Goal: Information Seeking & Learning: Learn about a topic

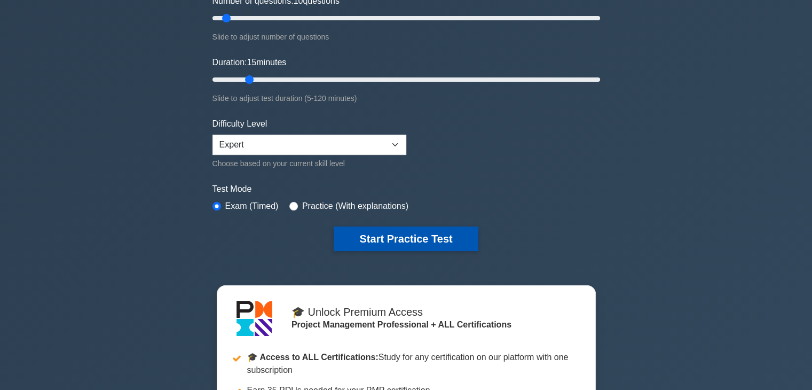
click at [440, 231] on button "Start Practice Test" at bounding box center [406, 238] width 144 height 25
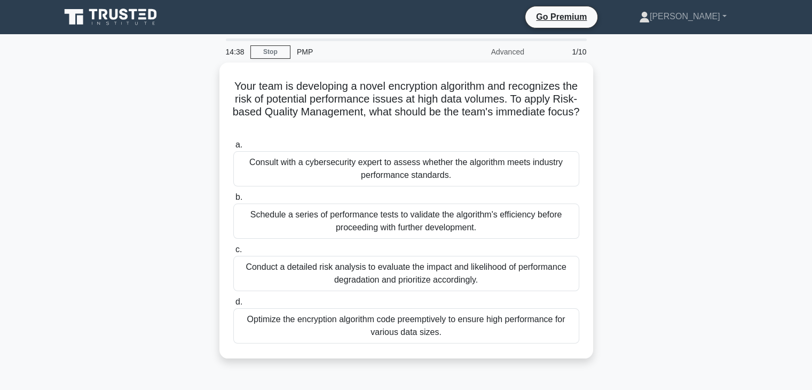
drag, startPoint x: 427, startPoint y: 123, endPoint x: 174, endPoint y: 77, distance: 257.2
click at [174, 77] on div "Your team is developing a novel encryption algorithm and recognizes the risk of…" at bounding box center [406, 216] width 705 height 309
copy h5 "Your team is developing a novel encryption algorithm and recognizes the risk of…"
click at [691, 213] on div "Your team is developing a novel encryption algorithm and recognizes the risk of…" at bounding box center [406, 216] width 705 height 309
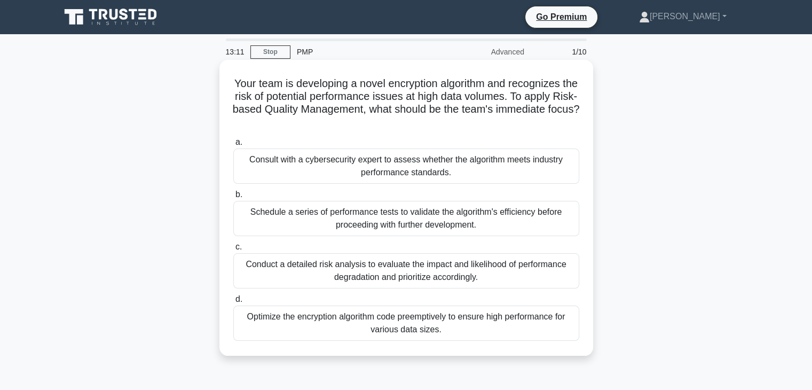
click at [394, 273] on div "Conduct a detailed risk analysis to evaluate the impact and likelihood of perfo…" at bounding box center [406, 270] width 346 height 35
click at [233, 250] on input "c. Conduct a detailed risk analysis to evaluate the impact and likelihood of pe…" at bounding box center [233, 246] width 0 height 7
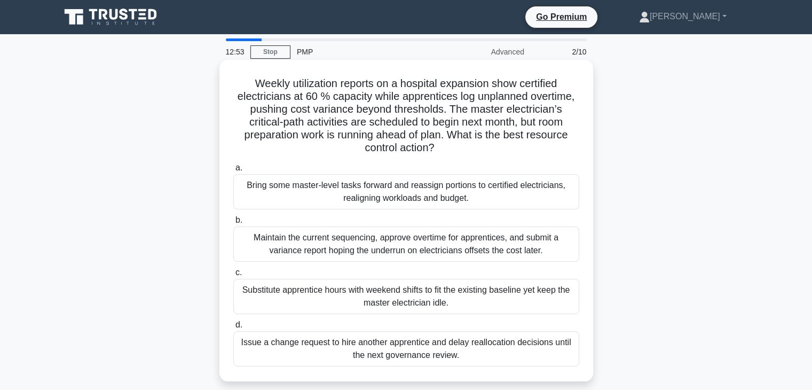
drag, startPoint x: 439, startPoint y: 146, endPoint x: 231, endPoint y: 86, distance: 216.6
click at [231, 86] on div "Weekly utilization reports on a hospital expansion show certified electricians …" at bounding box center [406, 220] width 365 height 313
copy h5 "Weekly utilization reports on a hospital expansion show certified electricians …"
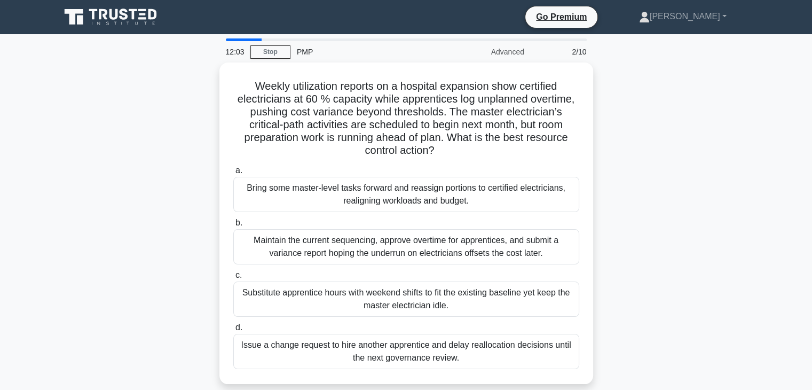
click at [697, 234] on div "Weekly utilization reports on a hospital expansion show certified electricians …" at bounding box center [406, 229] width 705 height 334
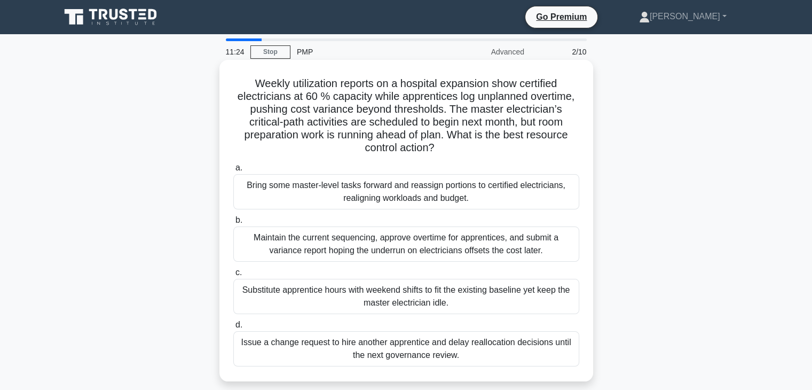
click at [431, 193] on div "Bring some master-level tasks forward and reassign portions to certified electr…" at bounding box center [406, 191] width 346 height 35
click at [233, 171] on input "a. Bring some master-level tasks forward and reassign portions to certified ele…" at bounding box center [233, 167] width 0 height 7
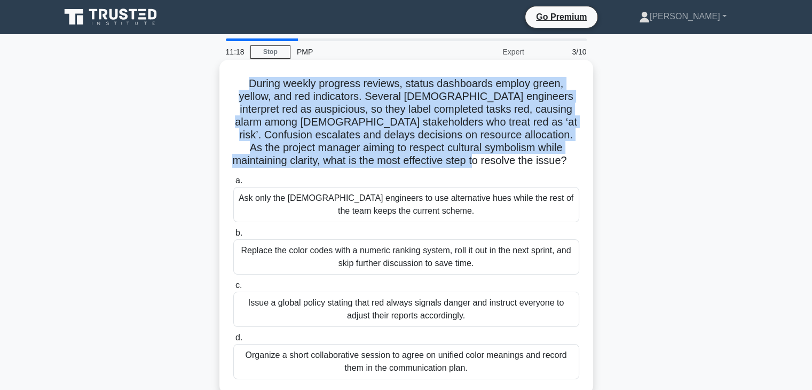
drag, startPoint x: 517, startPoint y: 164, endPoint x: 226, endPoint y: 82, distance: 302.3
click at [226, 82] on div "During weekly progress reviews, status dashboards employ green, yellow, and red…" at bounding box center [406, 227] width 365 height 326
copy h5 "During weekly progress reviews, status dashboards employ green, yellow, and red…"
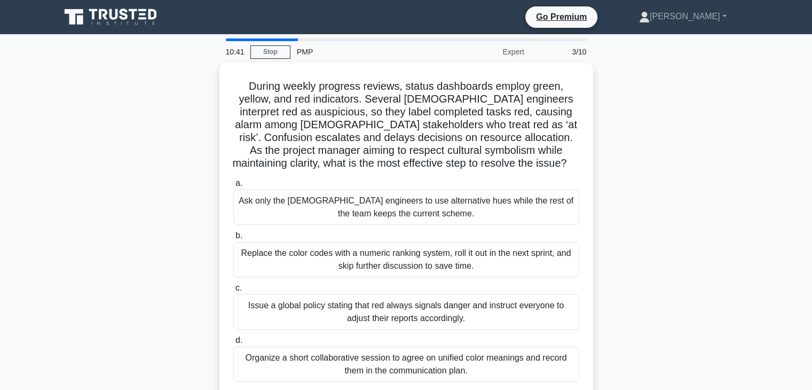
click at [702, 252] on div "During weekly progress reviews, status dashboards employ green, yellow, and red…" at bounding box center [406, 235] width 705 height 347
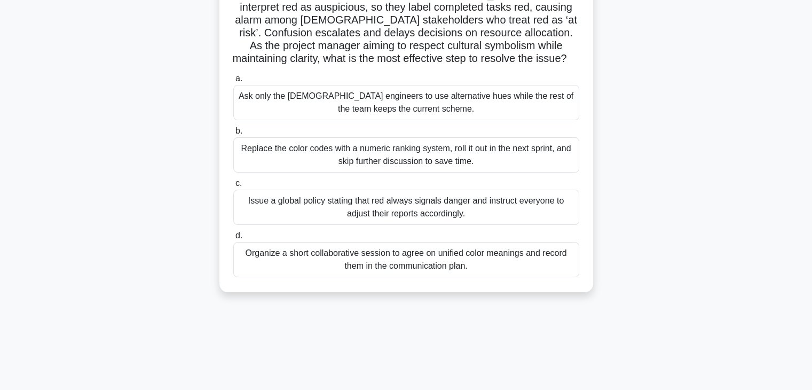
scroll to position [107, 0]
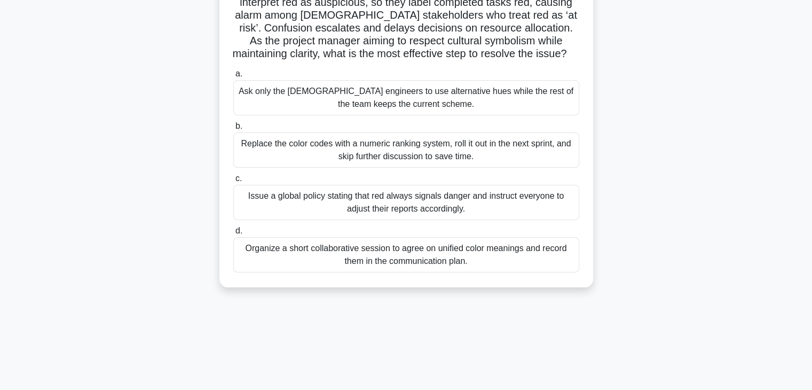
click at [463, 263] on div "Organize a short collaborative session to agree on unified color meanings and r…" at bounding box center [406, 254] width 346 height 35
click at [233, 234] on input "d. Organize a short collaborative session to agree on unified color meanings an…" at bounding box center [233, 230] width 0 height 7
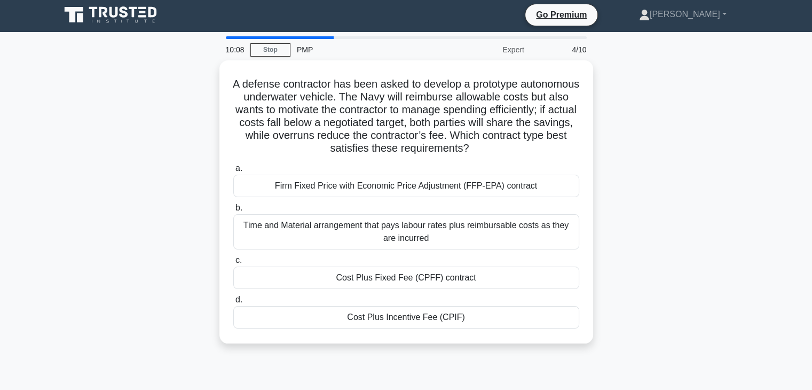
scroll to position [0, 0]
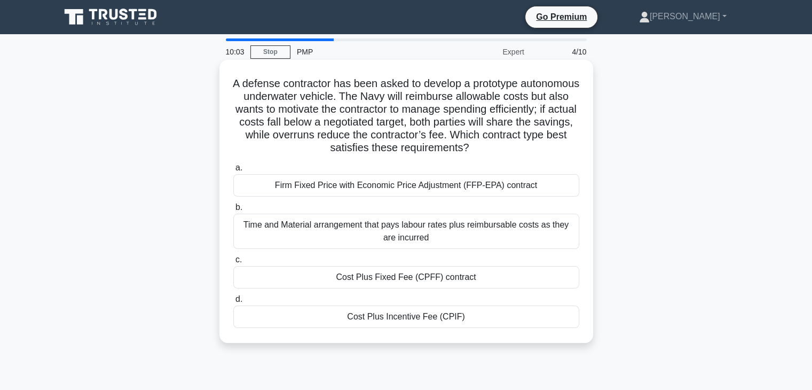
drag, startPoint x: 525, startPoint y: 147, endPoint x: 219, endPoint y: 87, distance: 311.7
click at [219, 87] on div "A defense contractor has been asked to develop a prototype autonomous underwate…" at bounding box center [406, 201] width 374 height 283
copy h5 "A defense contractor has been asked to develop a prototype autonomous underwate…"
click at [493, 319] on div "Cost Plus Incentive Fee (CPIF)" at bounding box center [406, 316] width 346 height 22
click at [233, 303] on input "d. Cost Plus Incentive Fee (CPIF)" at bounding box center [233, 299] width 0 height 7
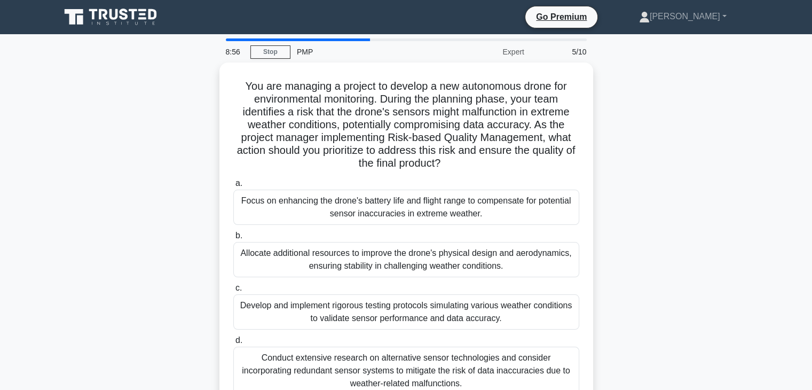
drag, startPoint x: 455, startPoint y: 165, endPoint x: 217, endPoint y: 75, distance: 253.9
click at [217, 75] on div "You are managing a project to develop a new autonomous drone for environmental …" at bounding box center [406, 242] width 705 height 360
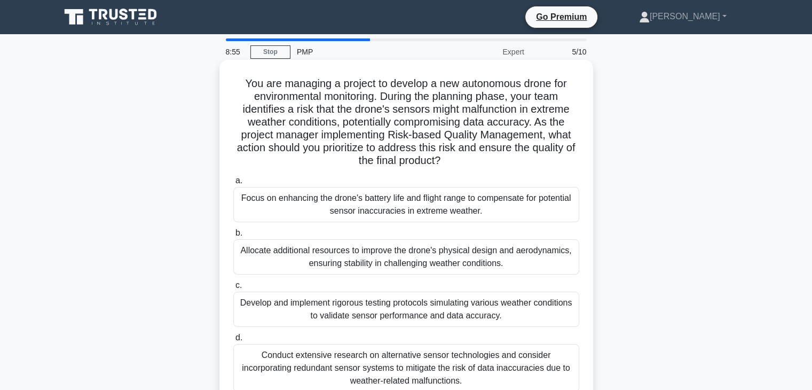
copy h5 "You are managing a project to develop a new autonomous drone for environmental …"
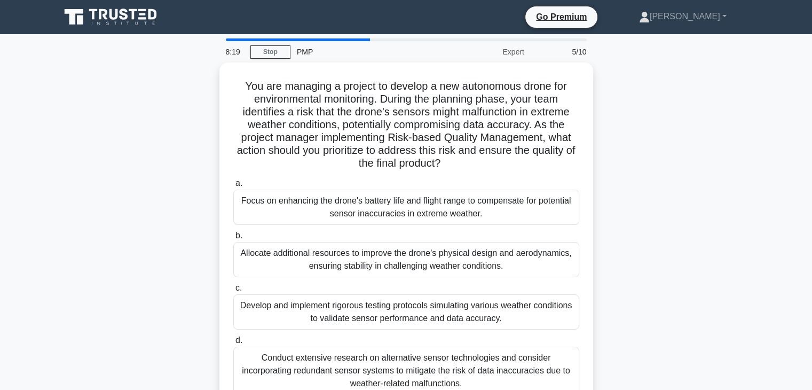
click at [699, 261] on div "You are managing a project to develop a new autonomous drone for environmental …" at bounding box center [406, 242] width 705 height 360
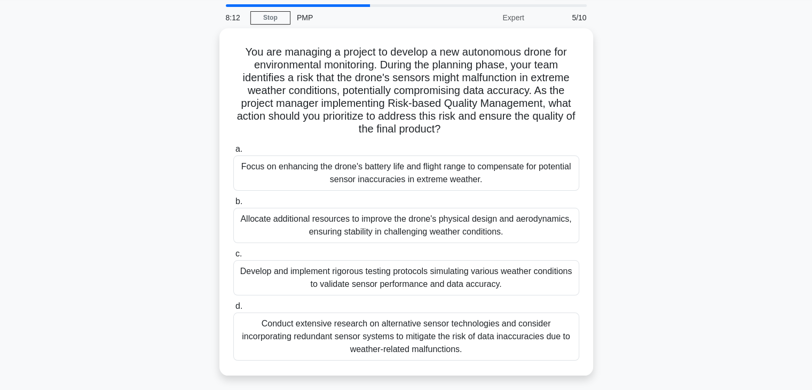
scroll to position [53, 0]
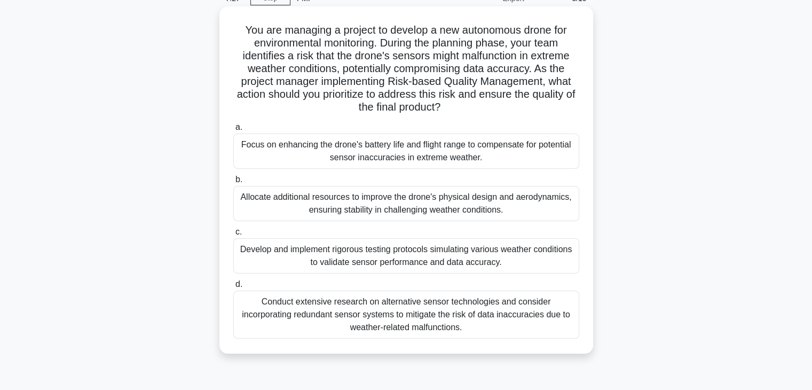
click at [469, 317] on div "Conduct extensive research on alternative sensor technologies and consider inco…" at bounding box center [406, 314] width 346 height 48
click at [233, 288] on input "d. Conduct extensive research on alternative sensor technologies and consider i…" at bounding box center [233, 284] width 0 height 7
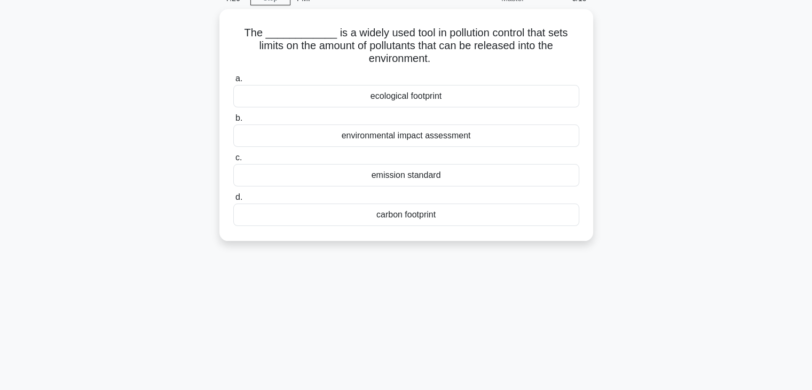
scroll to position [0, 0]
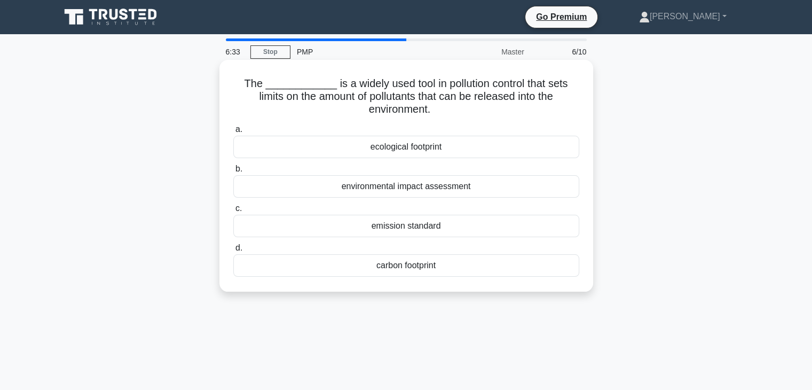
click at [459, 269] on div "carbon footprint" at bounding box center [406, 265] width 346 height 22
click at [233, 251] on input "d. carbon footprint" at bounding box center [233, 247] width 0 height 7
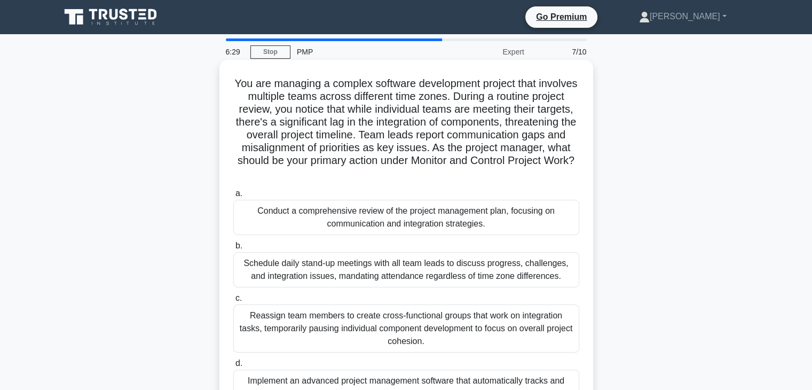
drag, startPoint x: 487, startPoint y: 176, endPoint x: 242, endPoint y: 86, distance: 260.2
click at [242, 86] on h5 "You are managing a complex software development project that involves multiple …" at bounding box center [406, 129] width 348 height 104
copy h5 "You are managing a complex software development project that involves multiple …"
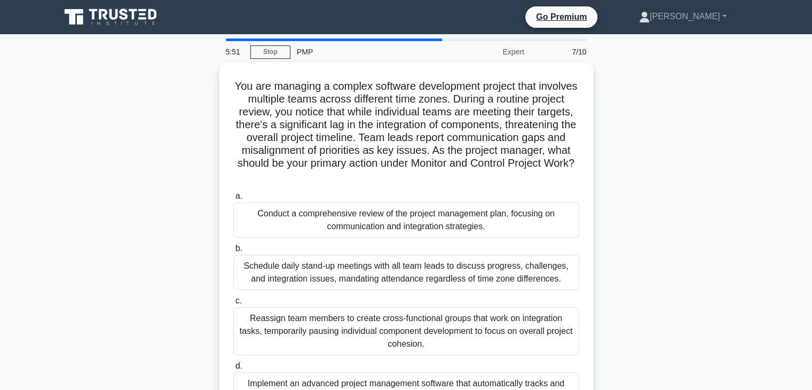
click at [661, 233] on div "You are managing a complex software development project that involves multiple …" at bounding box center [406, 248] width 705 height 373
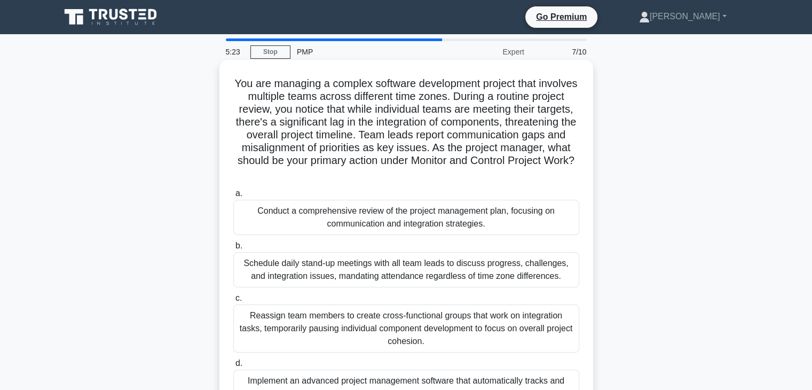
click at [508, 224] on div "Conduct a comprehensive review of the project management plan, focusing on comm…" at bounding box center [406, 217] width 346 height 35
click at [233, 197] on input "a. Conduct a comprehensive review of the project management plan, focusing on c…" at bounding box center [233, 193] width 0 height 7
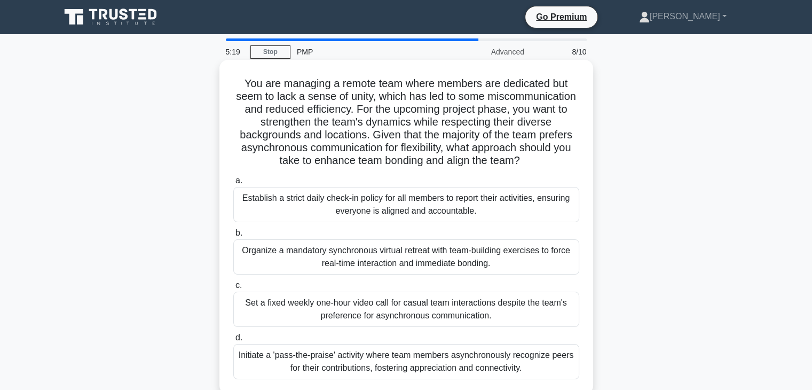
drag, startPoint x: 524, startPoint y: 161, endPoint x: 241, endPoint y: 80, distance: 294.5
click at [241, 80] on h5 "You are managing a remote team where members are dedicated but seem to lack a s…" at bounding box center [406, 122] width 348 height 91
copy h5 "You are managing a remote team where members are dedicated but seem to lack a s…"
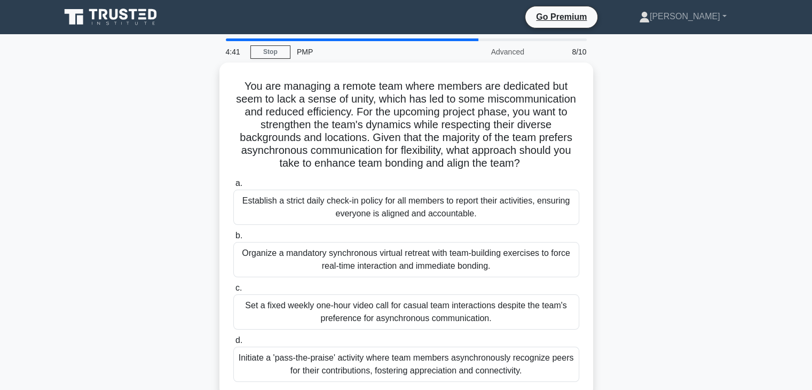
click at [665, 247] on div "You are managing a remote team where members are dedicated but seem to lack a s…" at bounding box center [406, 235] width 705 height 347
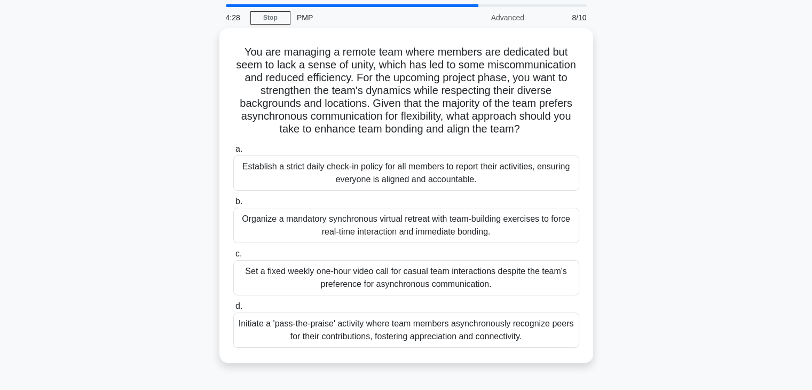
scroll to position [53, 0]
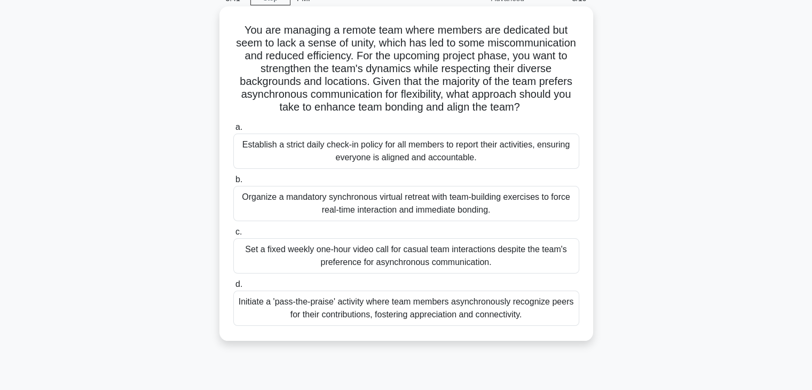
click at [494, 310] on div "Initiate a 'pass-the-praise' activity where team members asynchronously recogni…" at bounding box center [406, 307] width 346 height 35
click at [233, 288] on input "d. Initiate a 'pass-the-praise' activity where team members asynchronously reco…" at bounding box center [233, 284] width 0 height 7
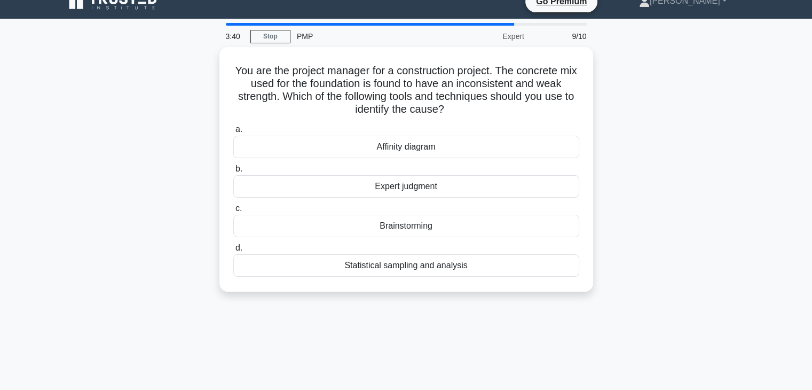
scroll to position [0, 0]
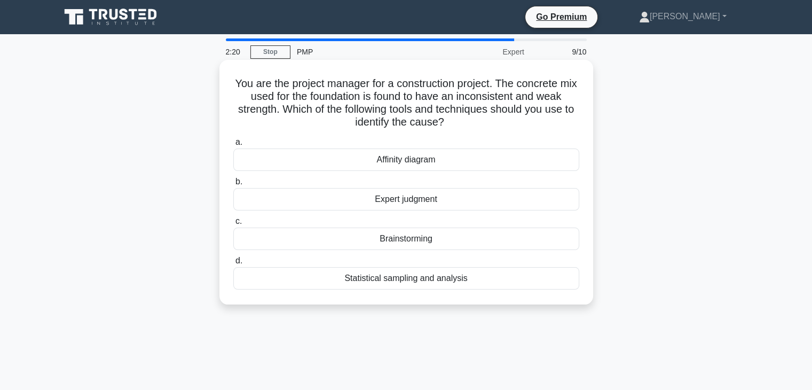
click at [438, 162] on div "Affinity diagram" at bounding box center [406, 159] width 346 height 22
click at [233, 146] on input "a. Affinity diagram" at bounding box center [233, 142] width 0 height 7
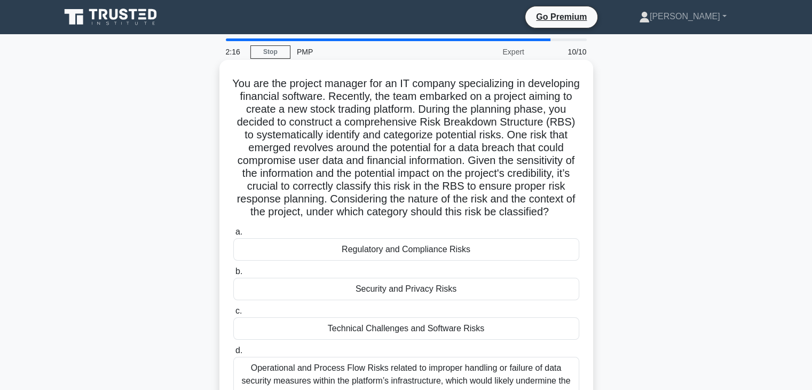
drag, startPoint x: 481, startPoint y: 233, endPoint x: 240, endPoint y: 86, distance: 282.3
click at [240, 86] on div "You are the project manager for an IT company specializing in developing financ…" at bounding box center [406, 239] width 365 height 351
copy h5 "You are the project manager for an IT company specializing in developing financ…"
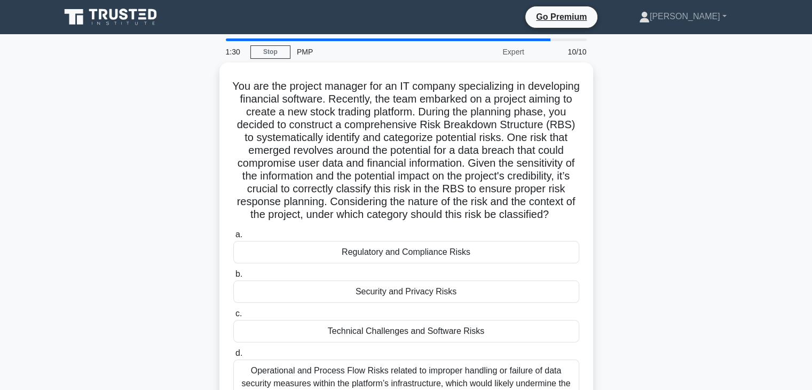
click at [687, 260] on div "You are the project manager for an IT company specializing in developing financ…" at bounding box center [406, 248] width 705 height 373
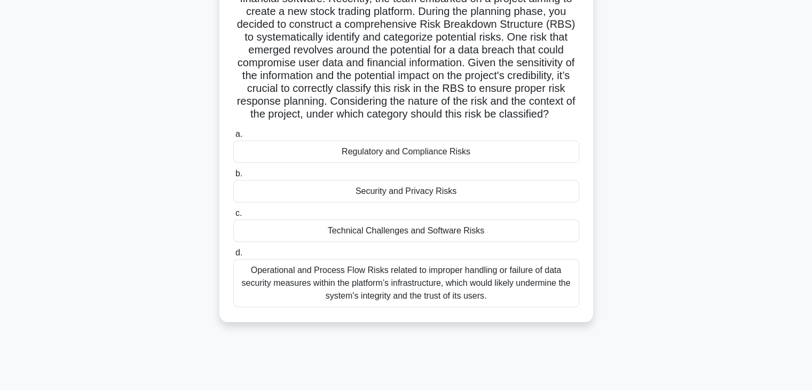
scroll to position [107, 0]
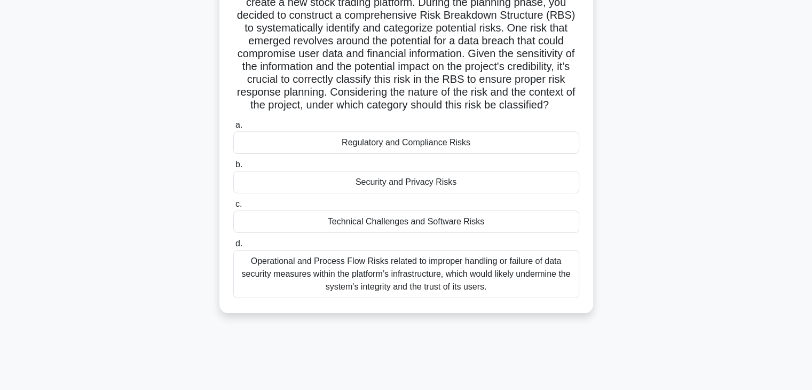
click at [441, 287] on div "Operational and Process Flow Risks related to improper handling or failure of d…" at bounding box center [406, 274] width 346 height 48
click at [233, 247] on input "d. Operational and Process Flow Risks related to improper handling or failure o…" at bounding box center [233, 243] width 0 height 7
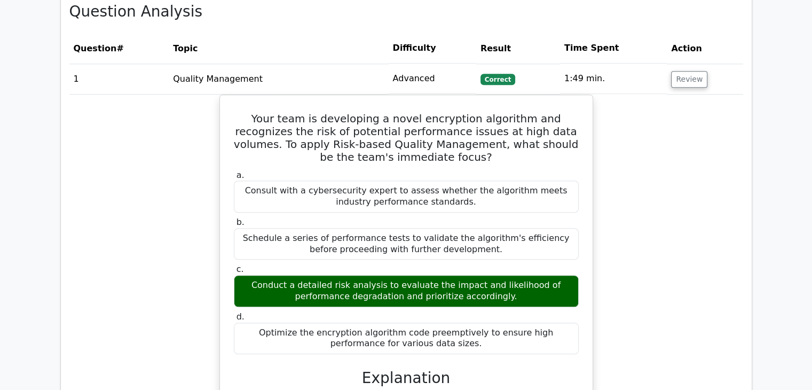
scroll to position [907, 0]
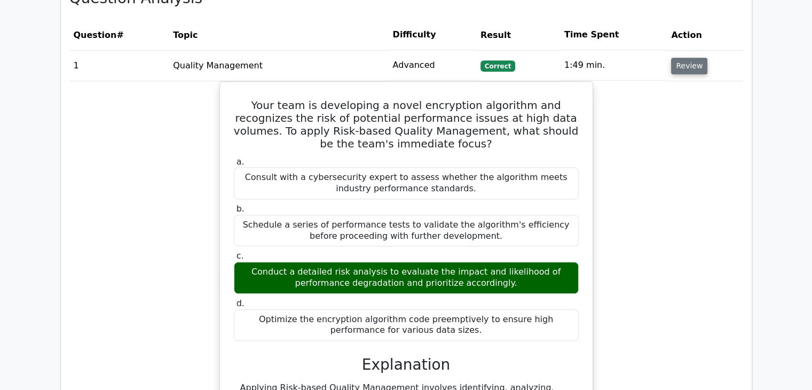
click at [681, 58] on button "Review" at bounding box center [689, 66] width 36 height 17
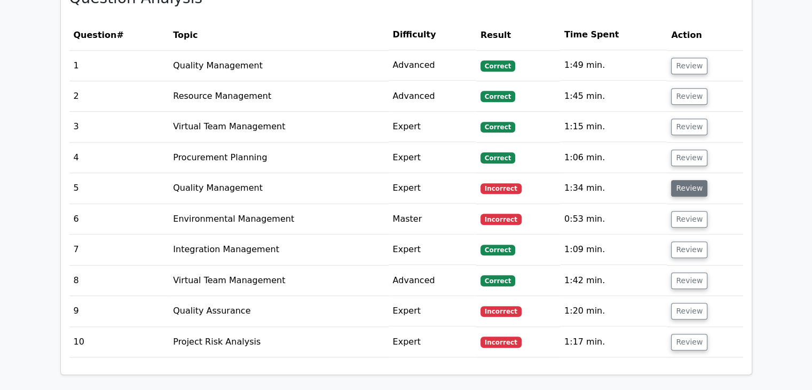
click at [688, 180] on button "Review" at bounding box center [689, 188] width 36 height 17
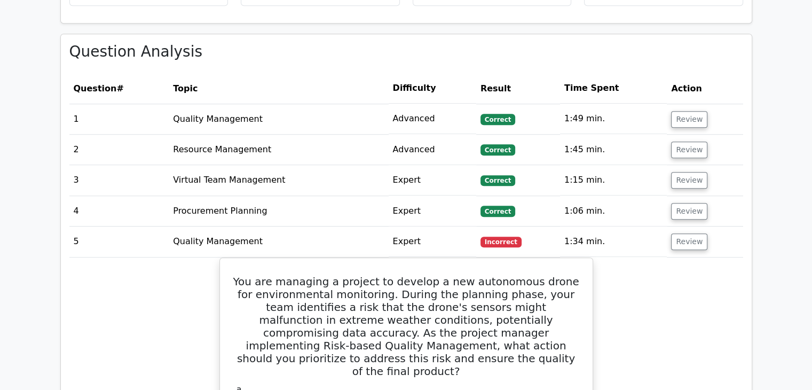
scroll to position [854, 0]
click at [694, 233] on button "Review" at bounding box center [689, 241] width 36 height 17
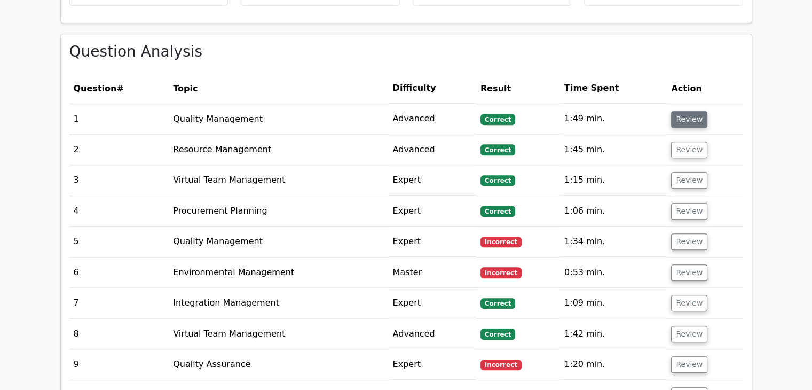
click at [690, 111] on button "Review" at bounding box center [689, 119] width 36 height 17
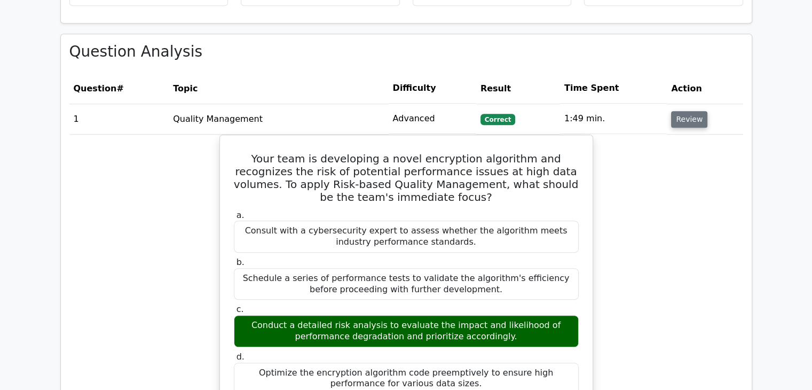
click at [685, 111] on button "Review" at bounding box center [689, 119] width 36 height 17
